Goal: Browse casually

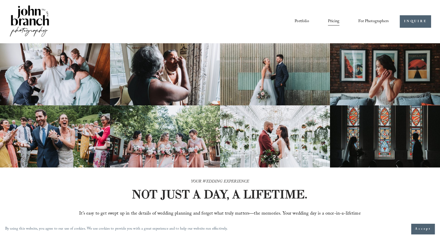
click at [304, 22] on link "Portfolio" at bounding box center [301, 21] width 14 height 9
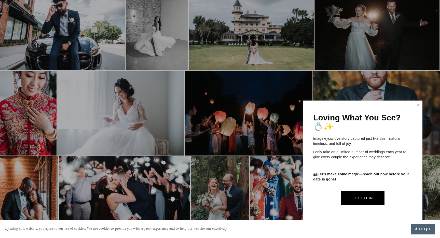
scroll to position [521, 0]
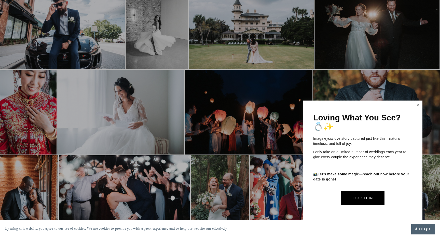
click at [419, 106] on link "Close" at bounding box center [418, 105] width 8 height 8
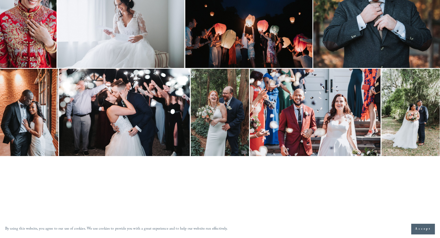
scroll to position [610, 0]
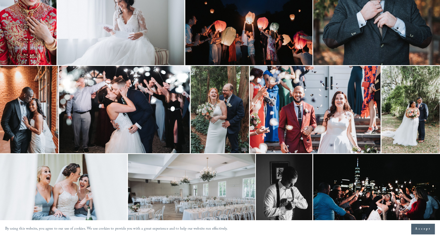
click at [234, 110] on img at bounding box center [220, 109] width 58 height 87
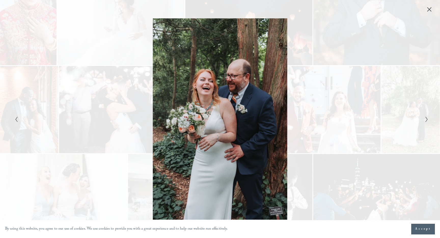
click at [430, 8] on icon "Close" at bounding box center [429, 9] width 4 height 4
